Goal: Information Seeking & Learning: Learn about a topic

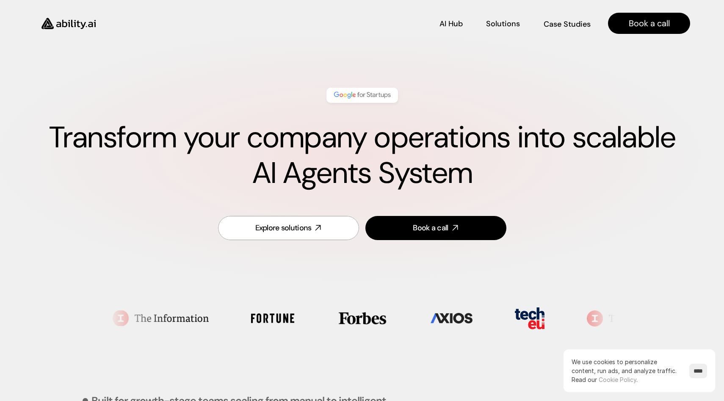
click at [516, 30] on p "Solutions" at bounding box center [503, 35] width 34 height 11
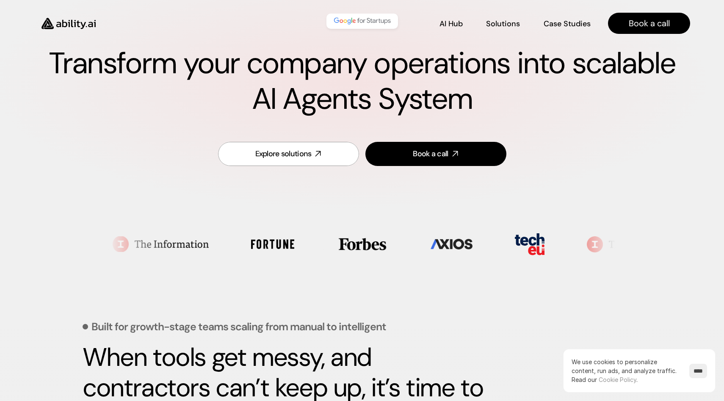
scroll to position [74, 0]
click at [245, 39] on div "Transform your company operations into scalable AI Agents System" at bounding box center [362, 65] width 656 height 120
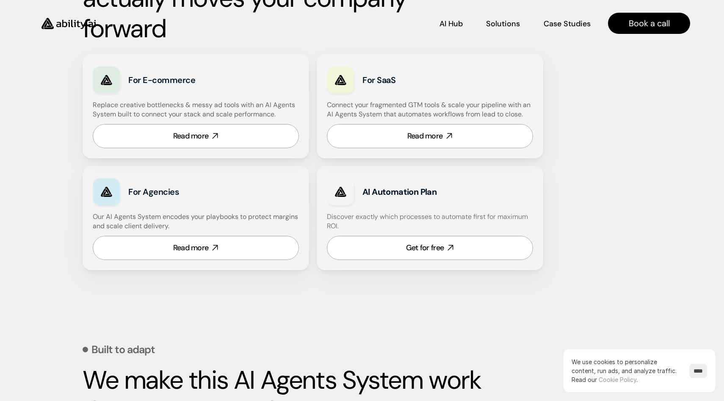
scroll to position [524, 0]
click at [395, 144] on link "Read more" at bounding box center [430, 136] width 206 height 24
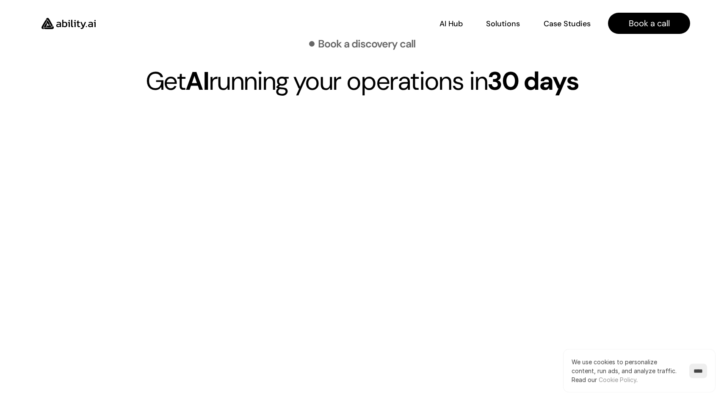
scroll to position [3077, 0]
